Goal: Task Accomplishment & Management: Manage account settings

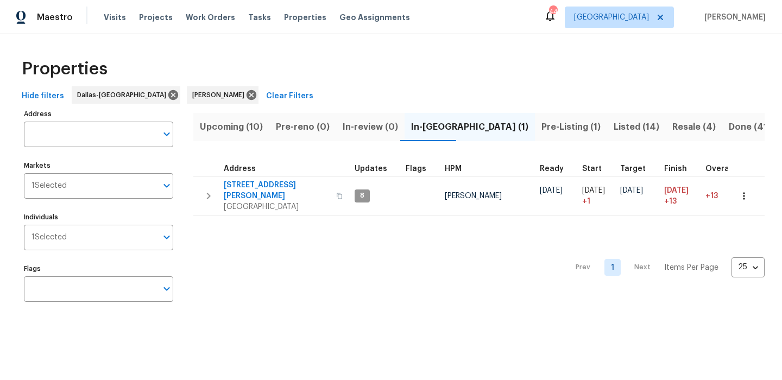
click at [541, 125] on span "Pre-Listing (1)" at bounding box center [570, 126] width 59 height 15
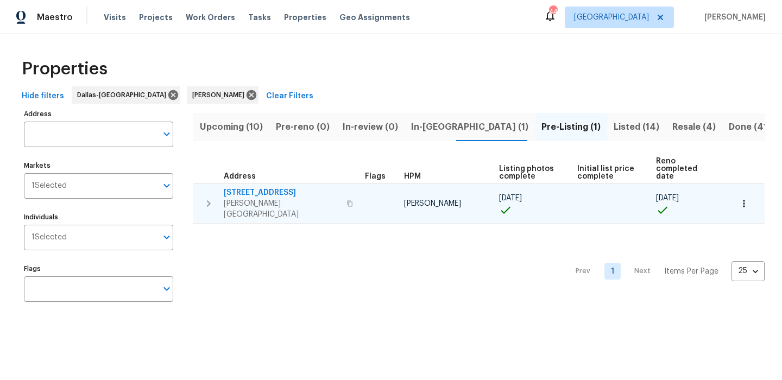
click at [744, 198] on icon "button" at bounding box center [743, 203] width 11 height 11
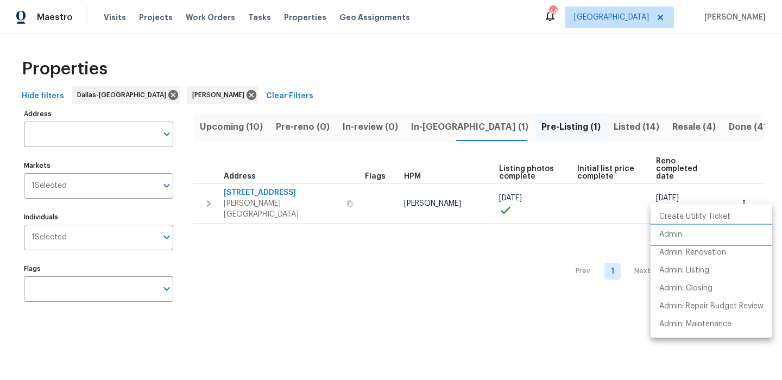
click at [707, 233] on li "Admin" at bounding box center [711, 235] width 122 height 18
click at [571, 67] on div at bounding box center [391, 190] width 782 height 380
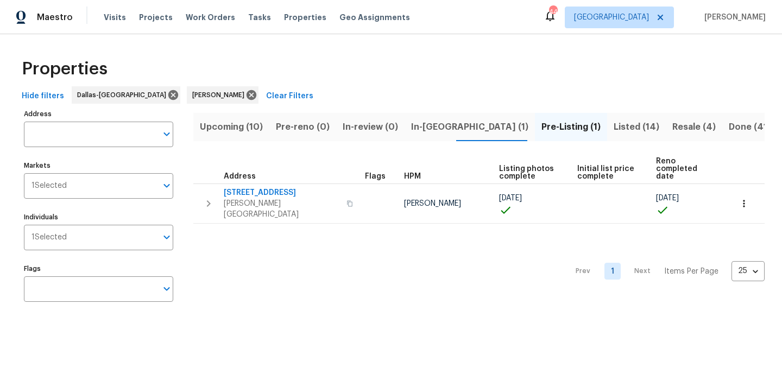
click at [252, 126] on span "Upcoming (10)" at bounding box center [231, 126] width 63 height 15
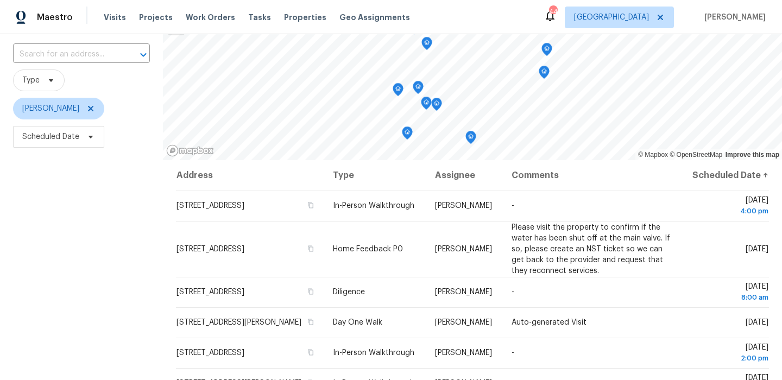
scroll to position [111, 0]
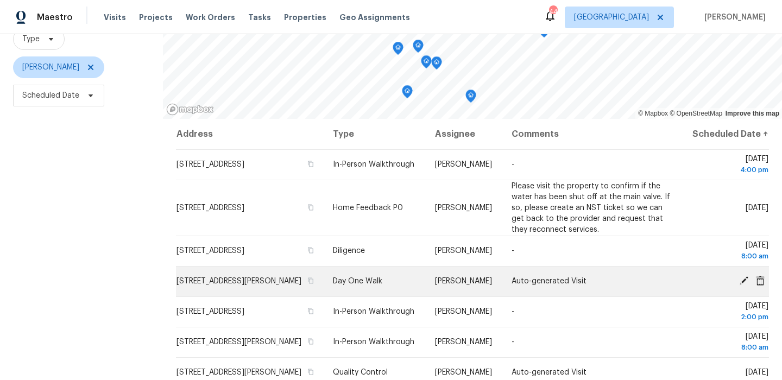
click at [743, 285] on icon at bounding box center [743, 280] width 9 height 9
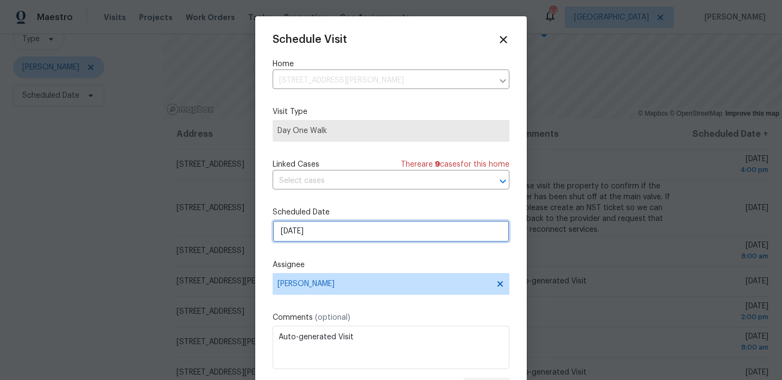
click at [415, 231] on input "10/2/2025" at bounding box center [391, 231] width 237 height 22
select select "9"
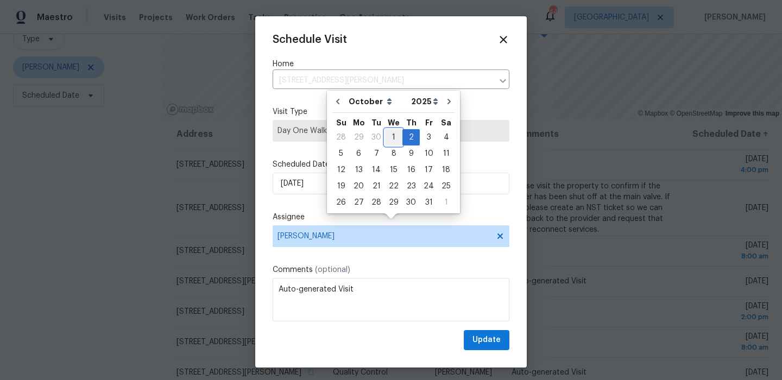
click at [393, 141] on div "1" at bounding box center [393, 137] width 17 height 15
type input "10/1/2025"
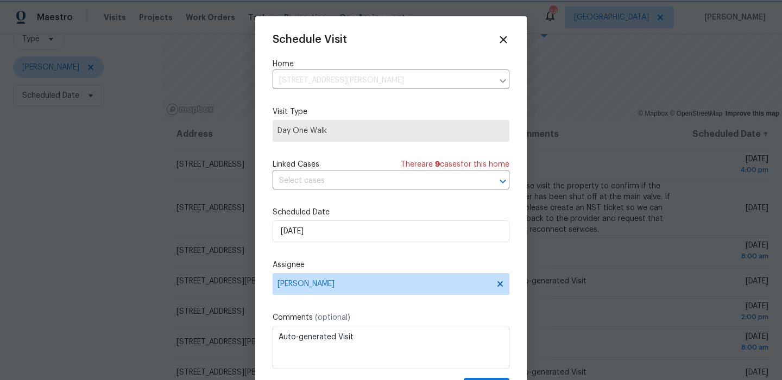
scroll to position [20, 0]
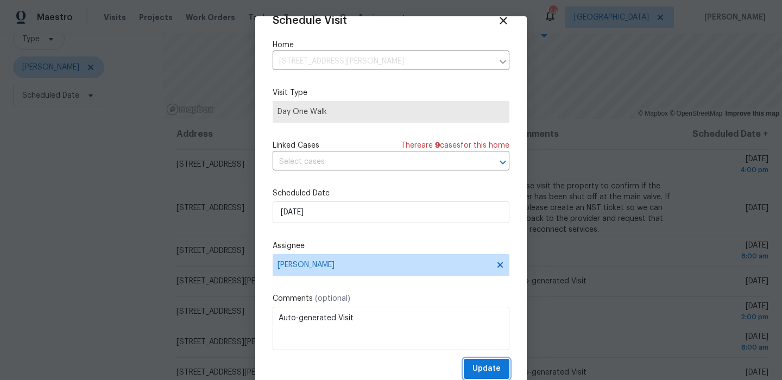
click at [489, 368] on span "Update" at bounding box center [486, 369] width 28 height 14
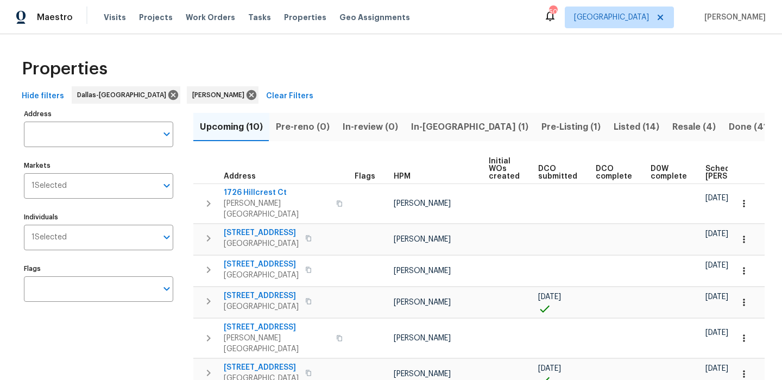
click at [710, 176] on span "Scheduled [PERSON_NAME]" at bounding box center [735, 172] width 61 height 15
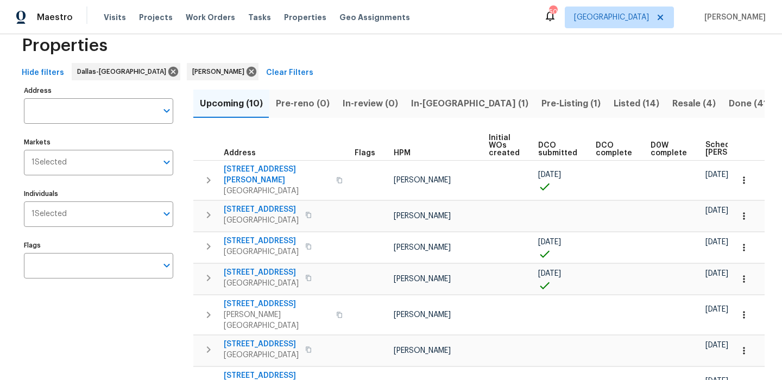
scroll to position [25, 0]
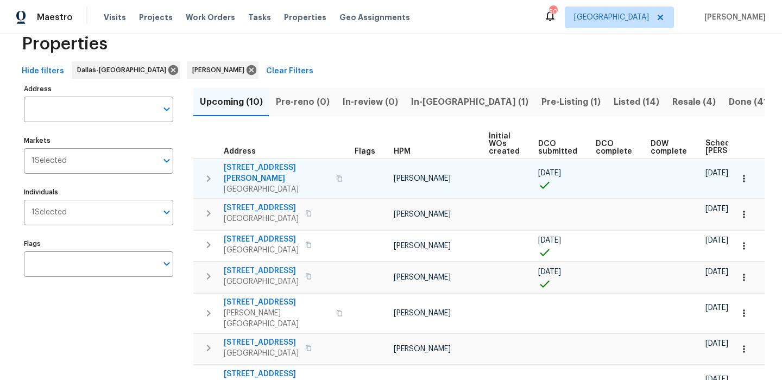
click at [748, 173] on icon "button" at bounding box center [743, 178] width 11 height 11
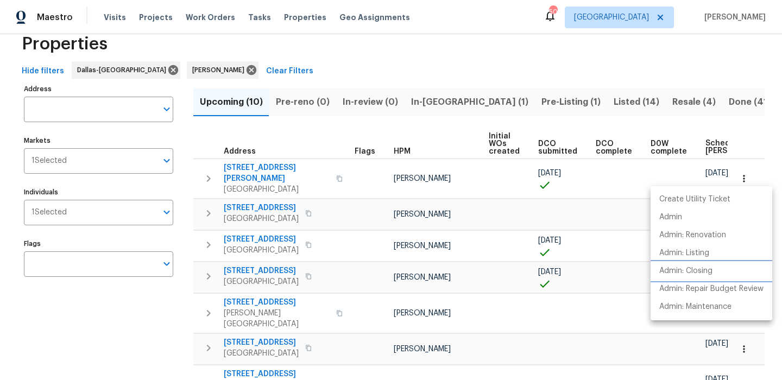
click at [698, 268] on p "Admin: Closing" at bounding box center [685, 270] width 53 height 11
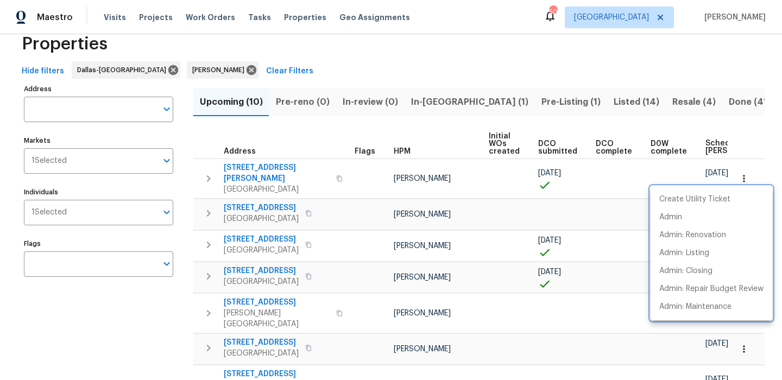
click at [446, 56] on div at bounding box center [391, 190] width 782 height 380
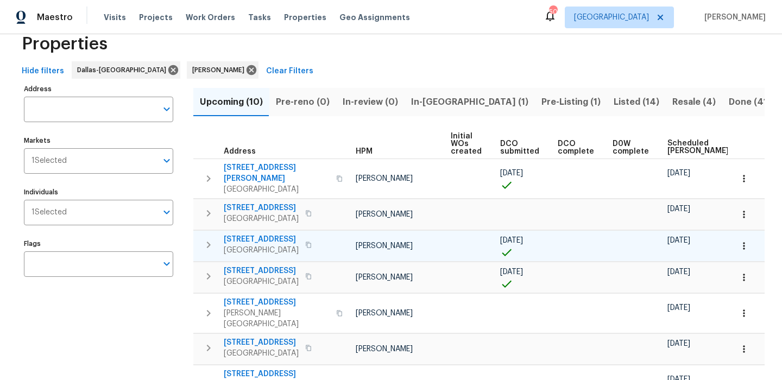
scroll to position [0, 40]
